Goal: Task Accomplishment & Management: Complete application form

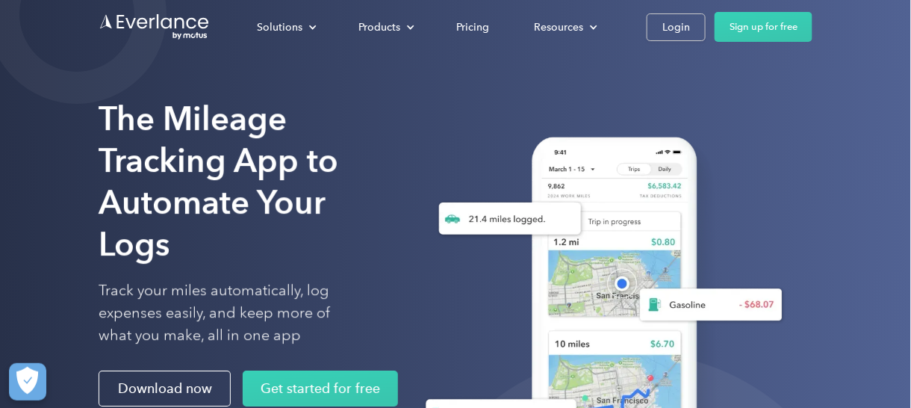
click at [817, 120] on div "The Mileage Tracking App to Automate Your Logs Track your miles automatically, …" at bounding box center [455, 298] width 911 height 596
click at [669, 26] on div "Login" at bounding box center [676, 27] width 28 height 19
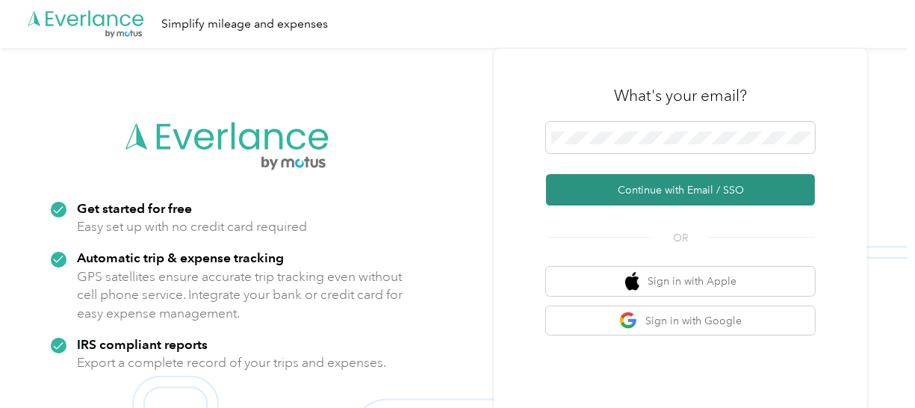
click at [664, 186] on button "Continue with Email / SSO" at bounding box center [680, 189] width 269 height 31
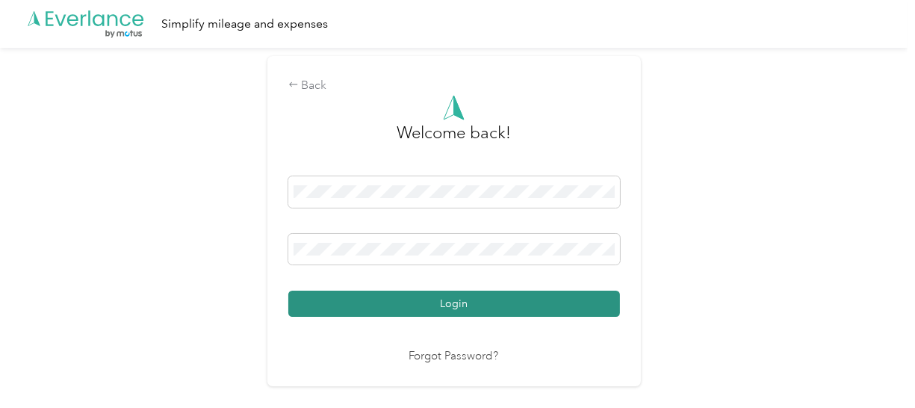
click at [530, 302] on button "Login" at bounding box center [454, 304] width 332 height 26
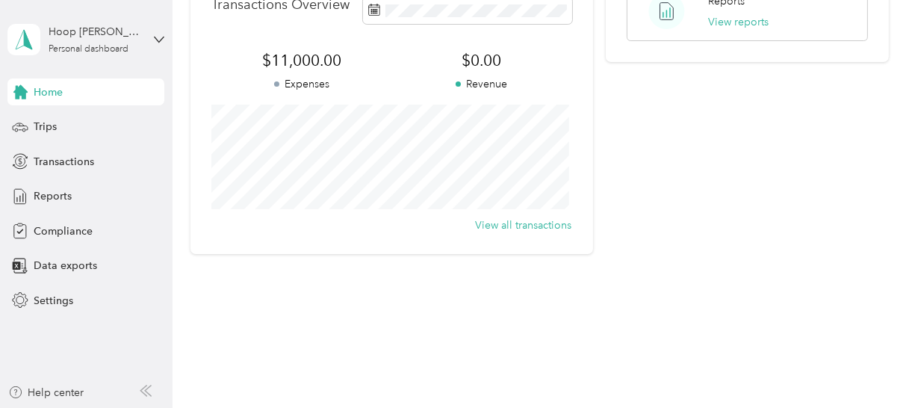
scroll to position [127, 0]
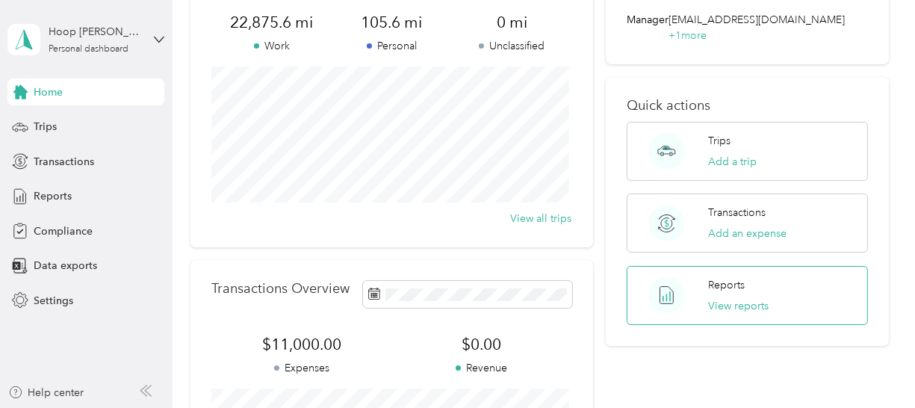
click at [784, 266] on div "Reports View reports" at bounding box center [747, 295] width 241 height 59
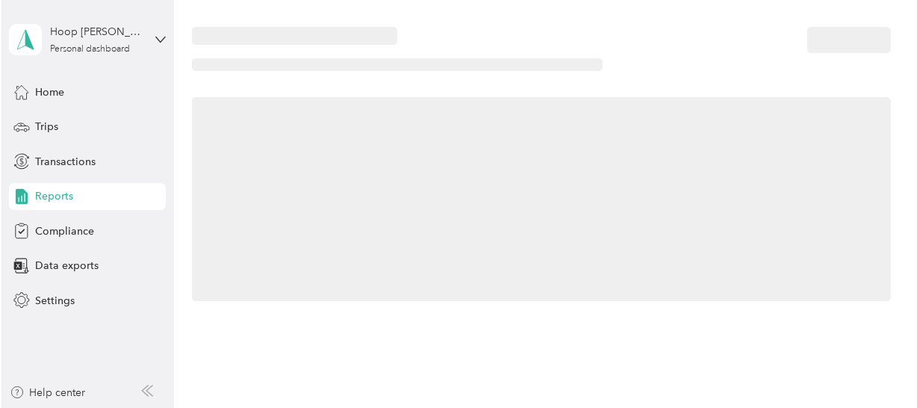
scroll to position [127, 0]
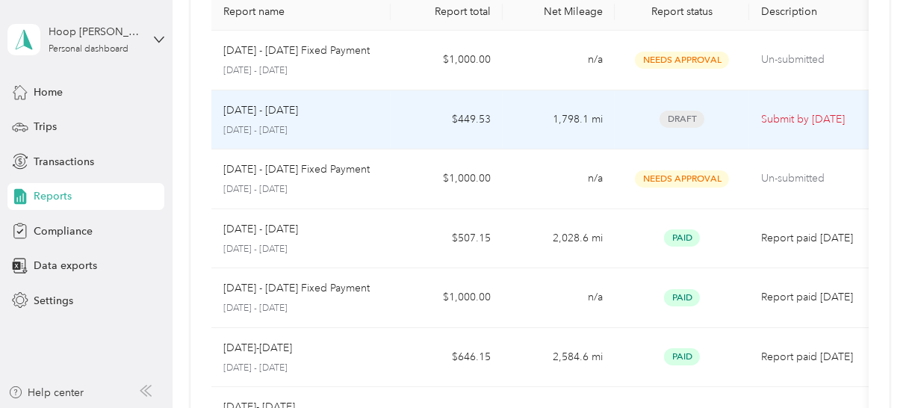
click at [436, 120] on td "$449.53" at bounding box center [447, 120] width 112 height 60
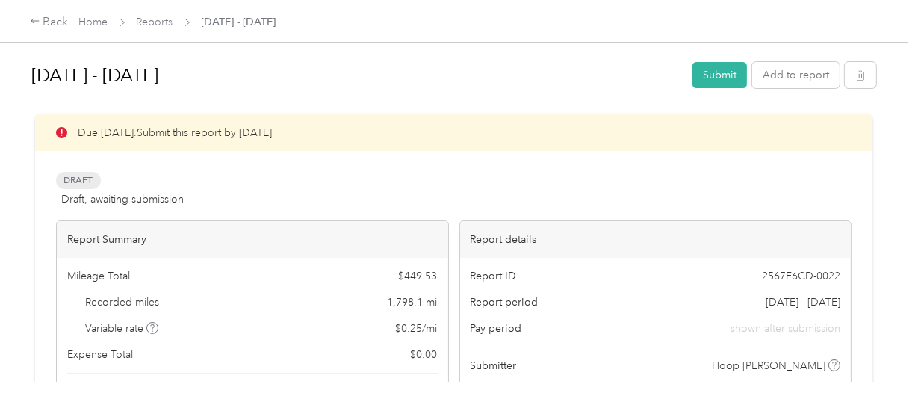
drag, startPoint x: 899, startPoint y: 131, endPoint x: 903, endPoint y: 118, distance: 14.0
click at [903, 118] on div "Sep 1 - 30, 2025 Submit Add to report Due in 2 days. Submit this report by Oct.…" at bounding box center [453, 191] width 907 height 382
click at [641, 172] on div "Draft Draft, awaiting submission View activity & comments" at bounding box center [453, 190] width 795 height 36
click at [901, 179] on div "Sep 1 - 30, 2025 Submit Add to report Due in 2 days. Submit this report by Oct.…" at bounding box center [453, 191] width 907 height 382
click at [494, 69] on h1 "Sep 1 - 30, 2025" at bounding box center [356, 76] width 651 height 36
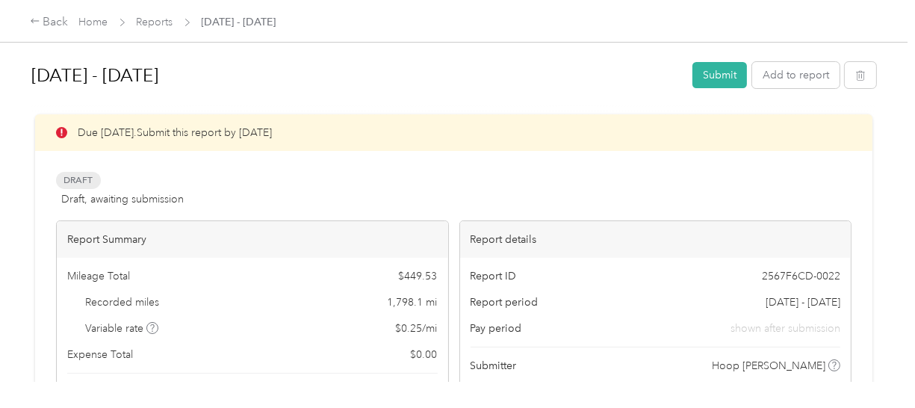
drag, startPoint x: 869, startPoint y: 125, endPoint x: 877, endPoint y: 112, distance: 15.1
click at [877, 112] on div "Sep 1 - 30, 2025 Submit Add to report Due in 2 days. Submit this report by Oct.…" at bounding box center [453, 191] width 907 height 382
click at [904, 243] on div "Sep 1 - 30, 2025 Submit Add to report Due in 2 days. Submit this report by Oct.…" at bounding box center [453, 191] width 907 height 382
click at [769, 30] on div "Back Home Reports Sep 1 - 30, 2025" at bounding box center [458, 21] width 917 height 42
click at [714, 76] on button "Submit" at bounding box center [722, 75] width 55 height 26
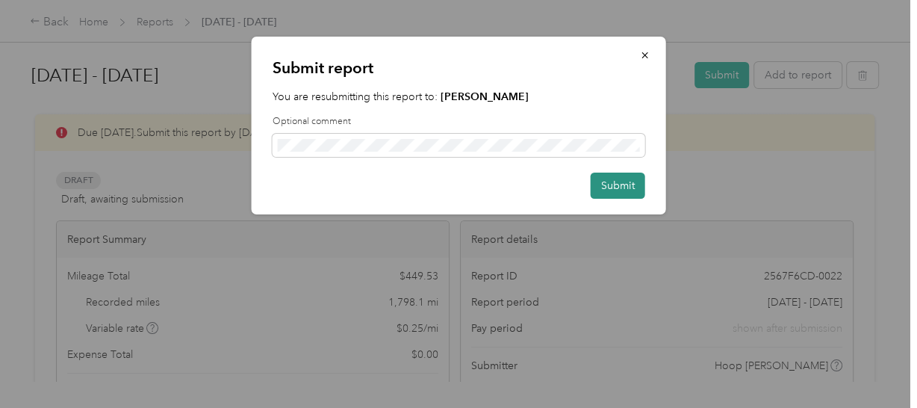
click at [609, 185] on button "Submit" at bounding box center [618, 186] width 55 height 26
